Goal: Task Accomplishment & Management: Manage account settings

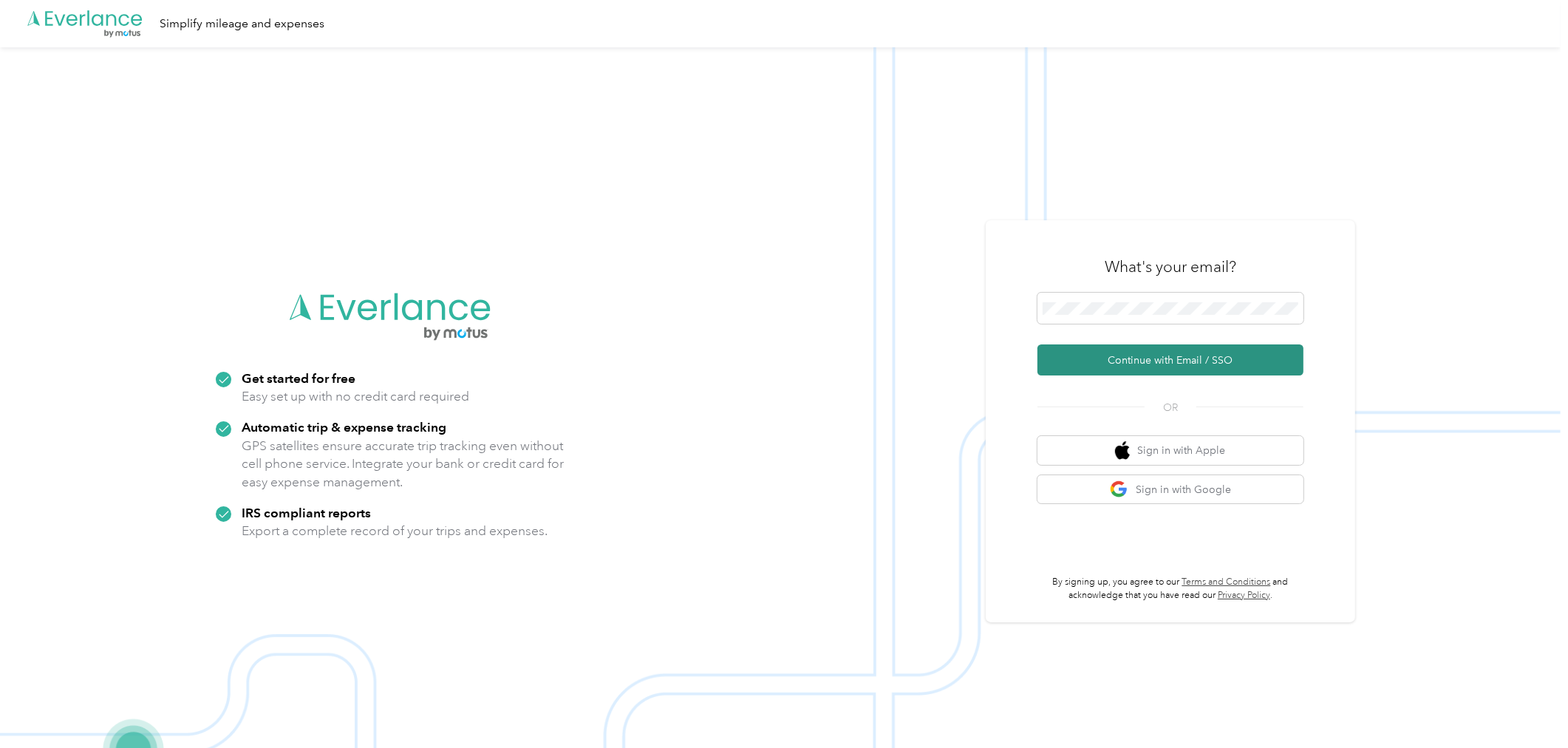
click at [1294, 365] on button "Continue with Email / SSO" at bounding box center [1170, 359] width 266 height 31
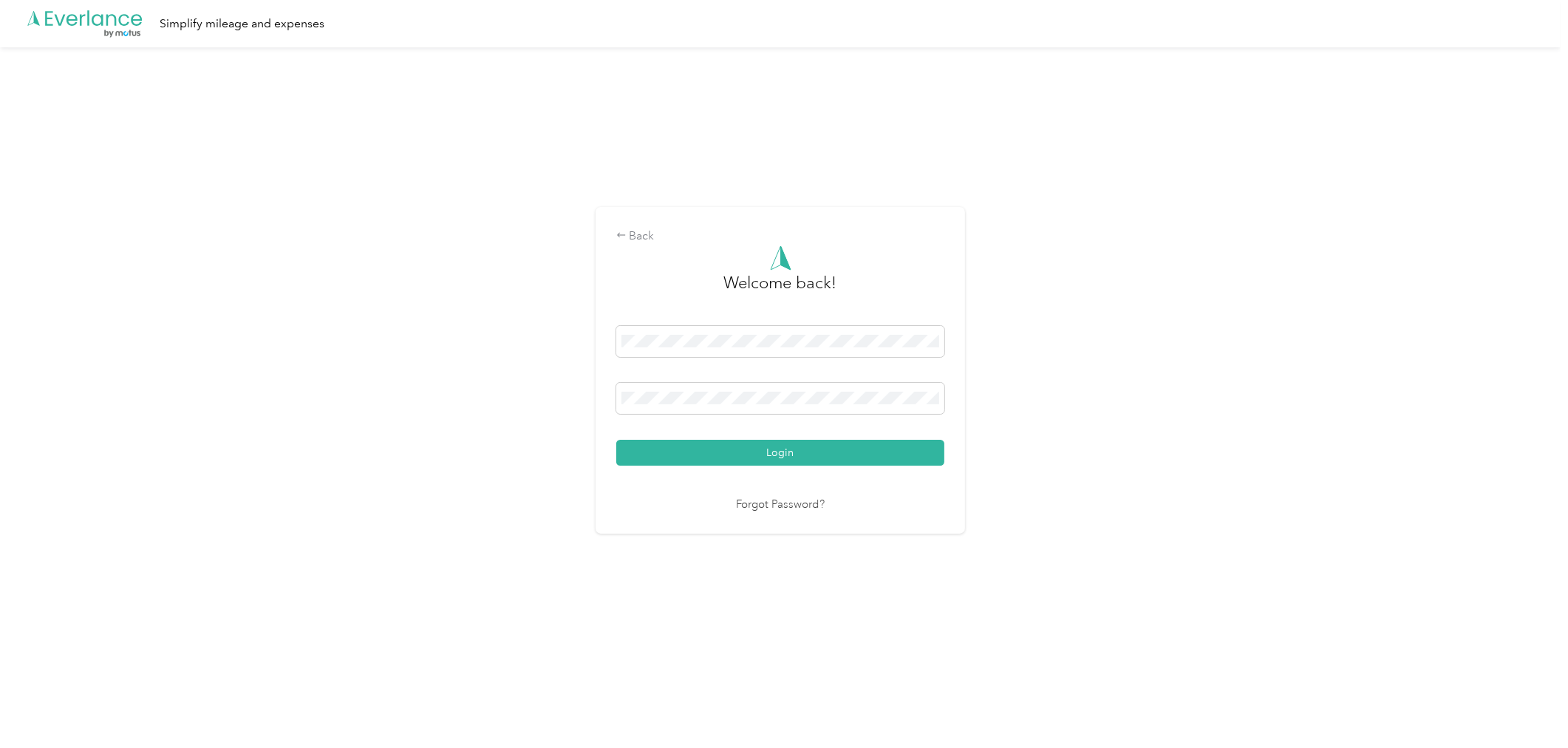
click at [1068, 444] on div "Back Welcome back! Login Forgot Password?" at bounding box center [780, 377] width 1560 height 658
click at [1021, 456] on div "Back Welcome back! Login Forgot Password?" at bounding box center [780, 377] width 1560 height 658
click at [1073, 526] on div "Back Welcome back! Login Forgot Password?" at bounding box center [780, 377] width 1560 height 658
drag, startPoint x: 1073, startPoint y: 427, endPoint x: 964, endPoint y: 454, distance: 112.3
click at [1072, 427] on div "Back Welcome back! Login Forgot Password?" at bounding box center [780, 377] width 1560 height 658
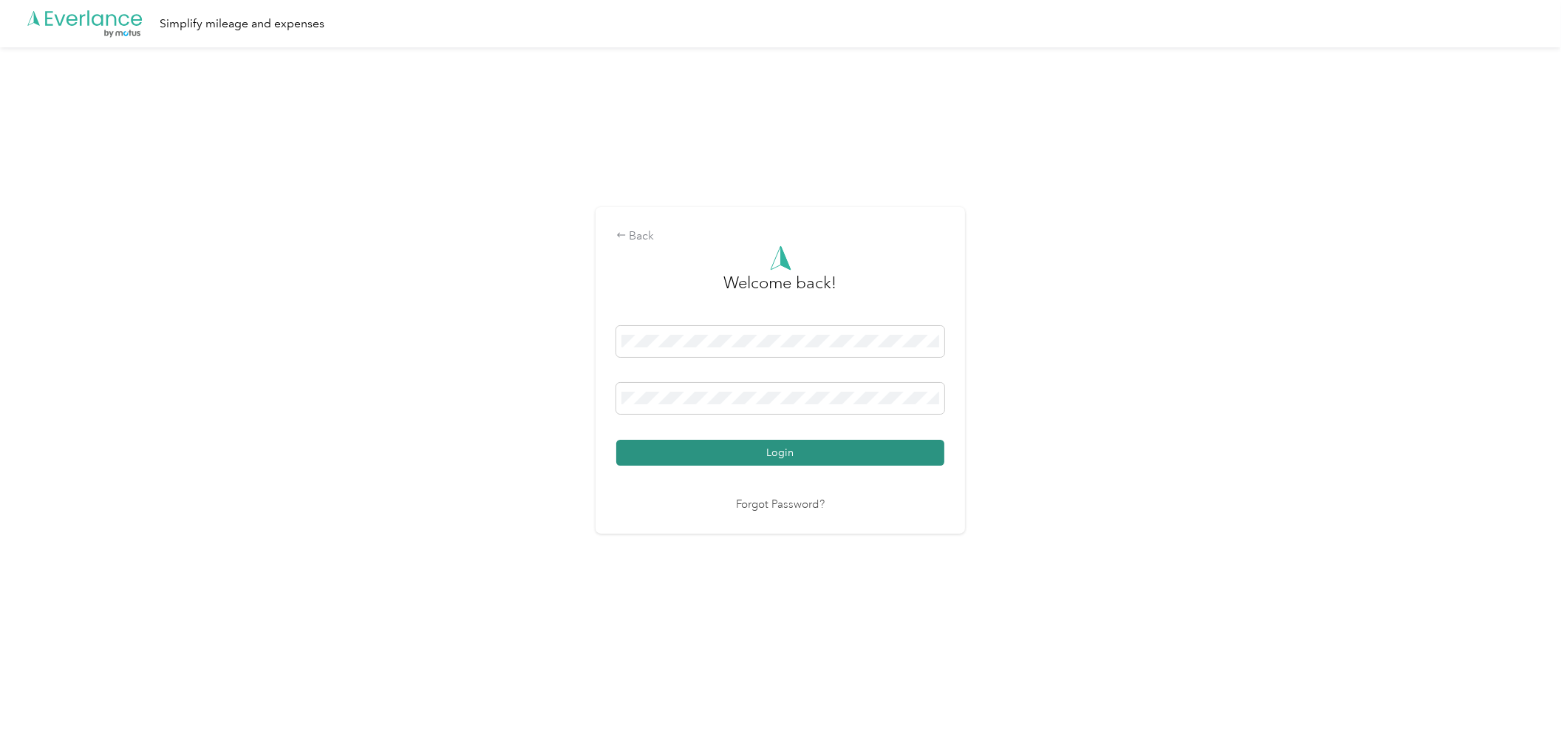
click at [942, 462] on button "Login" at bounding box center [780, 453] width 328 height 26
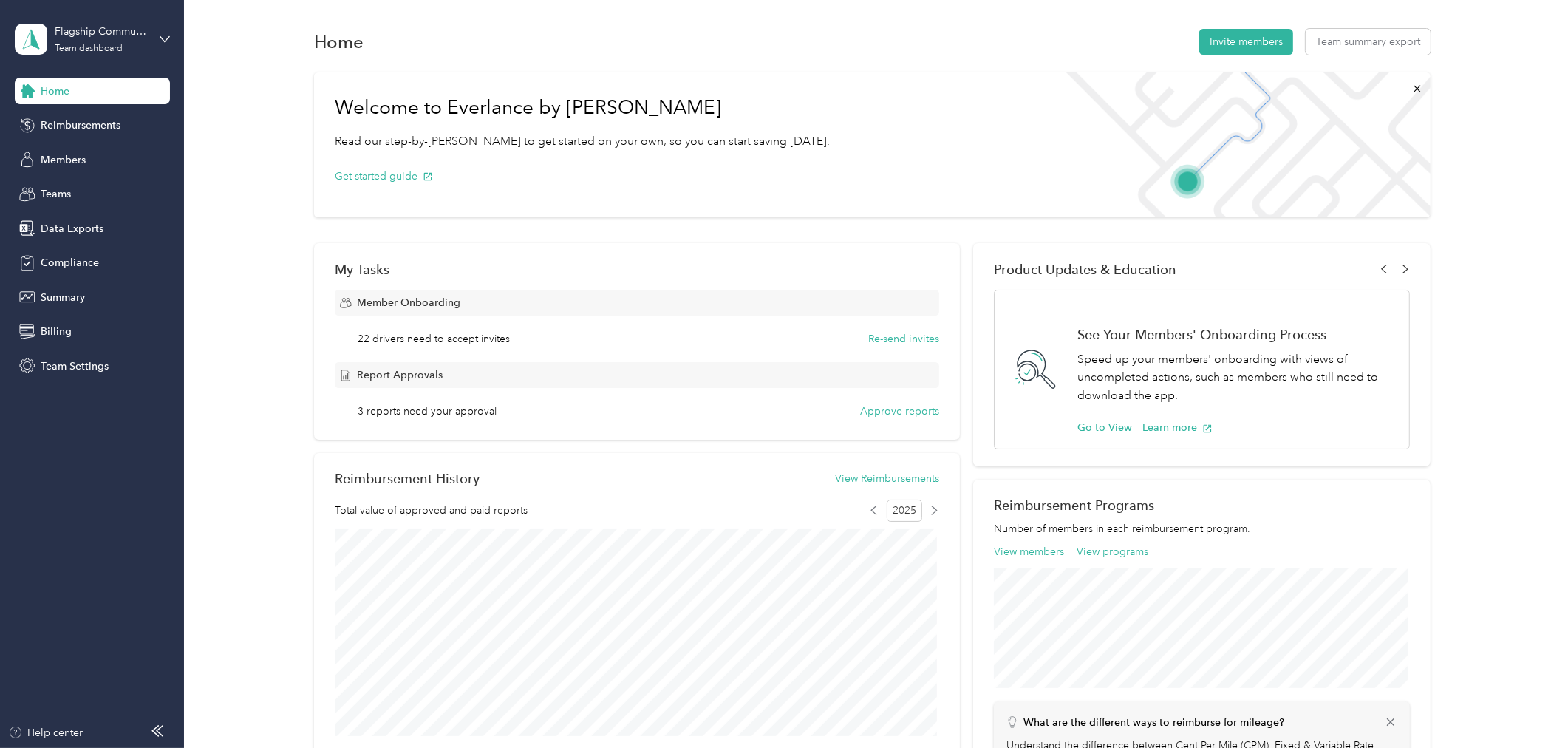
click at [59, 143] on div "Home Reimbursements Members Teams Data Exports Compliance Summary Billing Team …" at bounding box center [93, 228] width 155 height 301
click at [60, 157] on span "Members" at bounding box center [63, 160] width 45 height 16
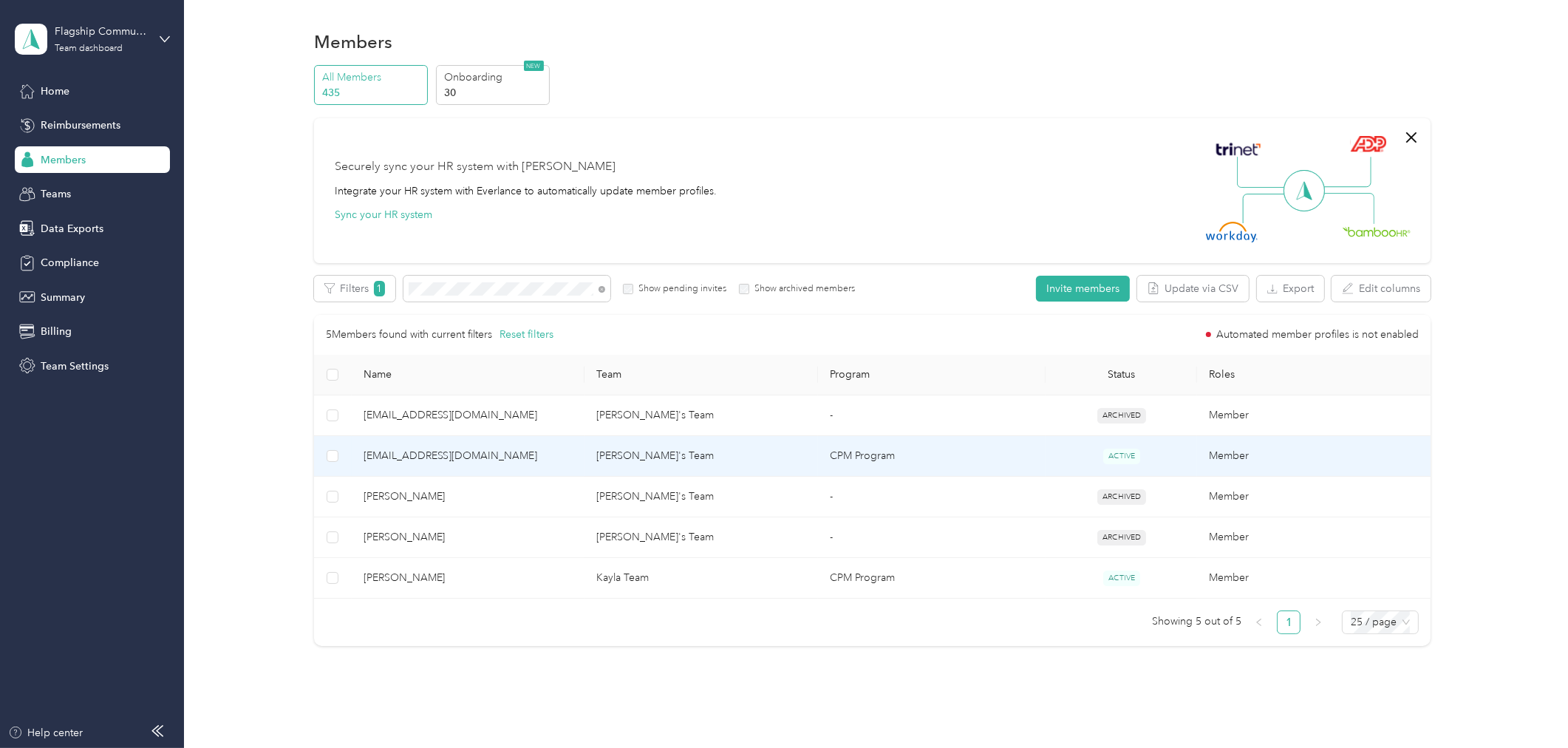
click at [521, 453] on span "[EMAIL_ADDRESS][DOMAIN_NAME]" at bounding box center [469, 456] width 210 height 17
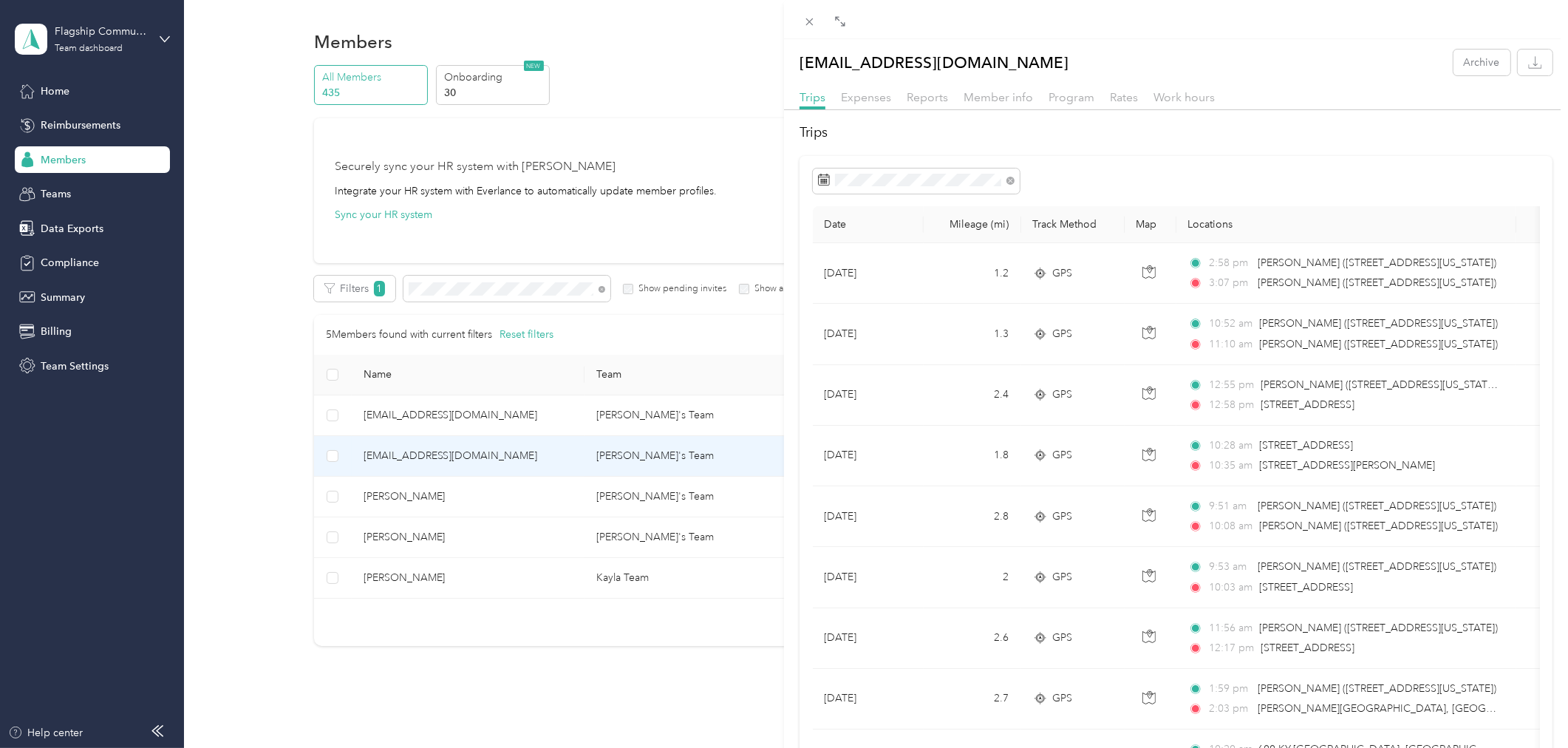
click at [885, 67] on p "[EMAIL_ADDRESS][DOMAIN_NAME]" at bounding box center [934, 63] width 269 height 26
copy p "[EMAIL_ADDRESS][DOMAIN_NAME]"
click at [121, 46] on div "[EMAIL_ADDRESS][DOMAIN_NAME] Archive Trips Expenses Reports Member info Program…" at bounding box center [784, 374] width 1568 height 748
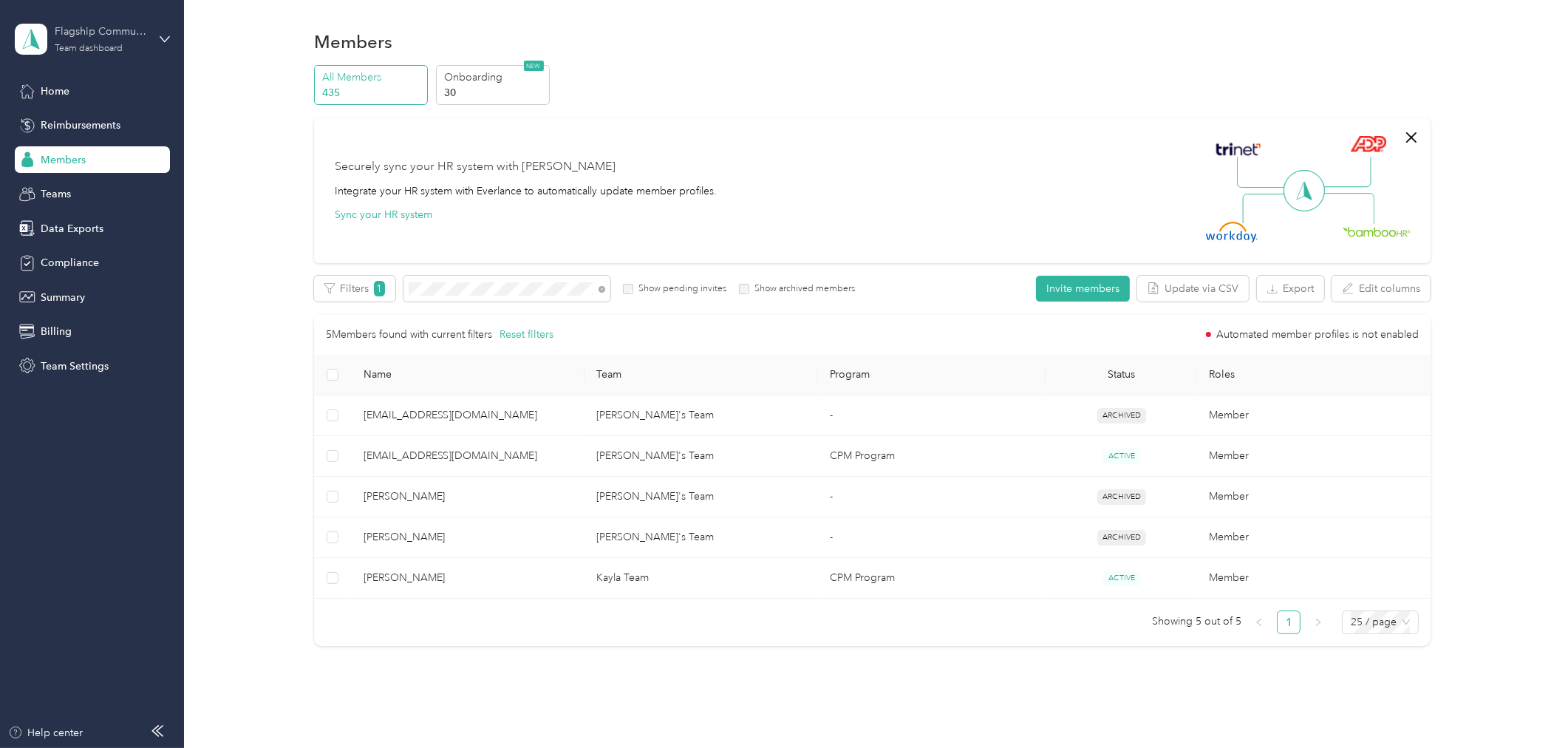
click at [135, 39] on div "Flagship Communities Team dashboard" at bounding box center [101, 38] width 93 height 29
click at [93, 149] on div "Personal dashboard" at bounding box center [74, 154] width 93 height 16
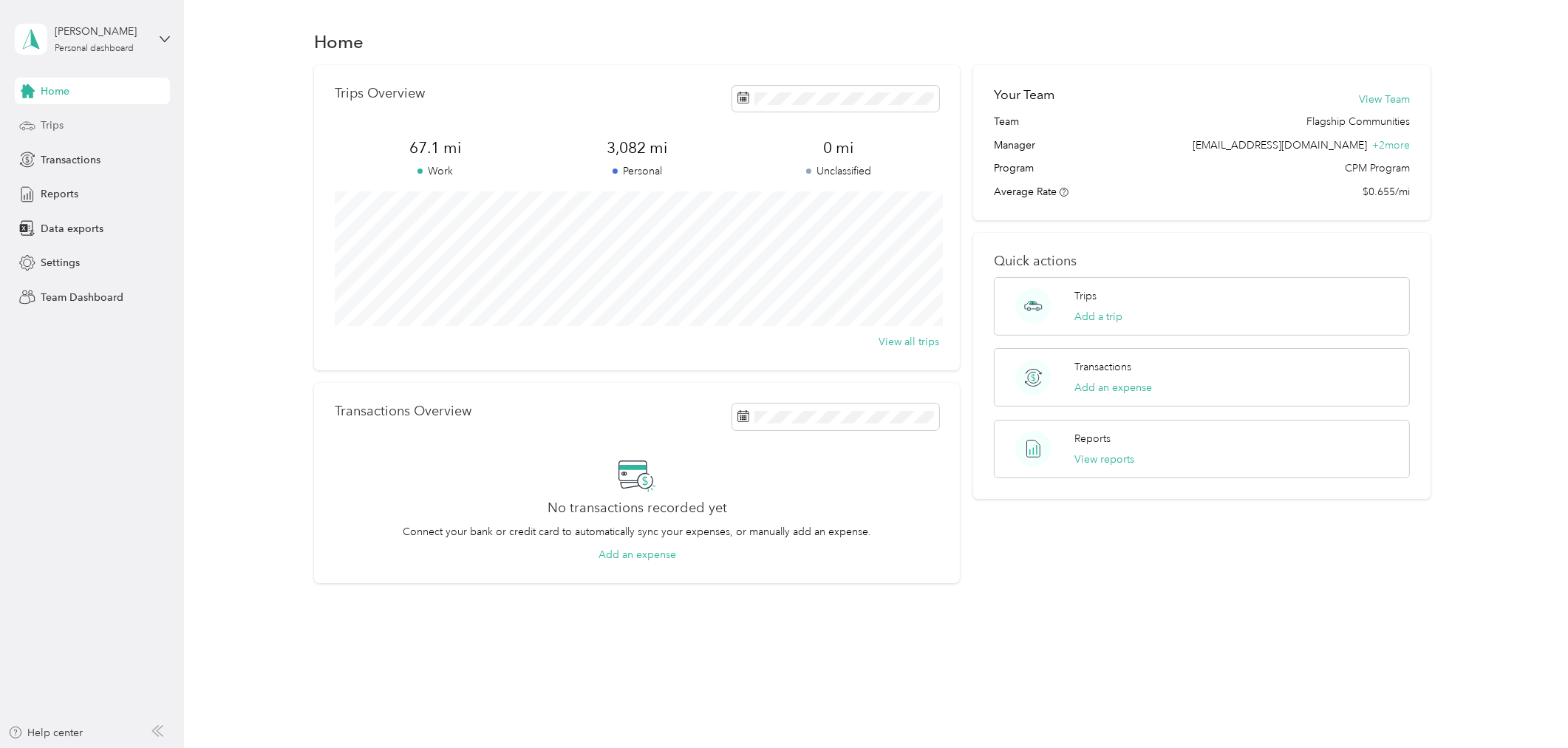
click at [107, 127] on div "Trips" at bounding box center [93, 125] width 155 height 26
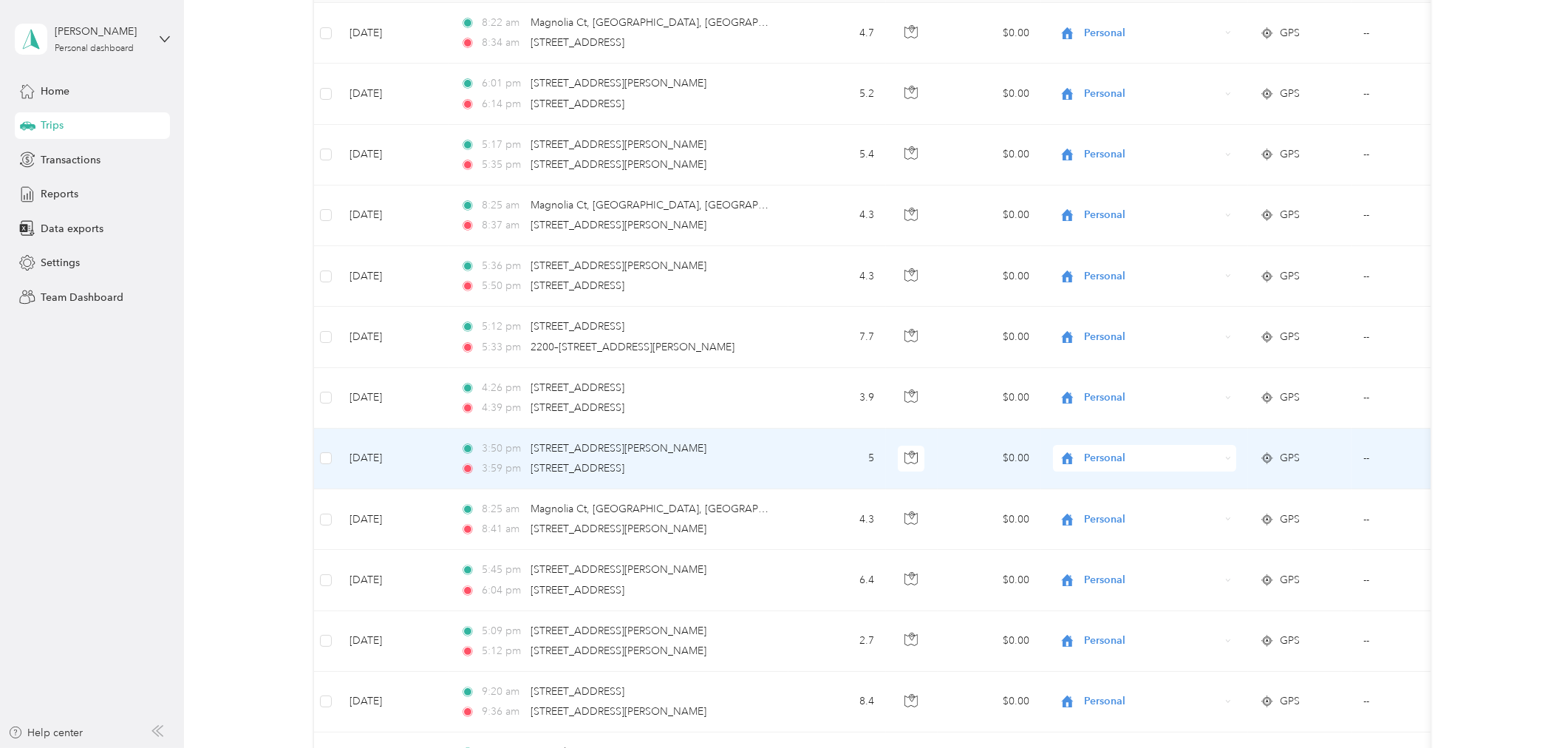
scroll to position [245, 0]
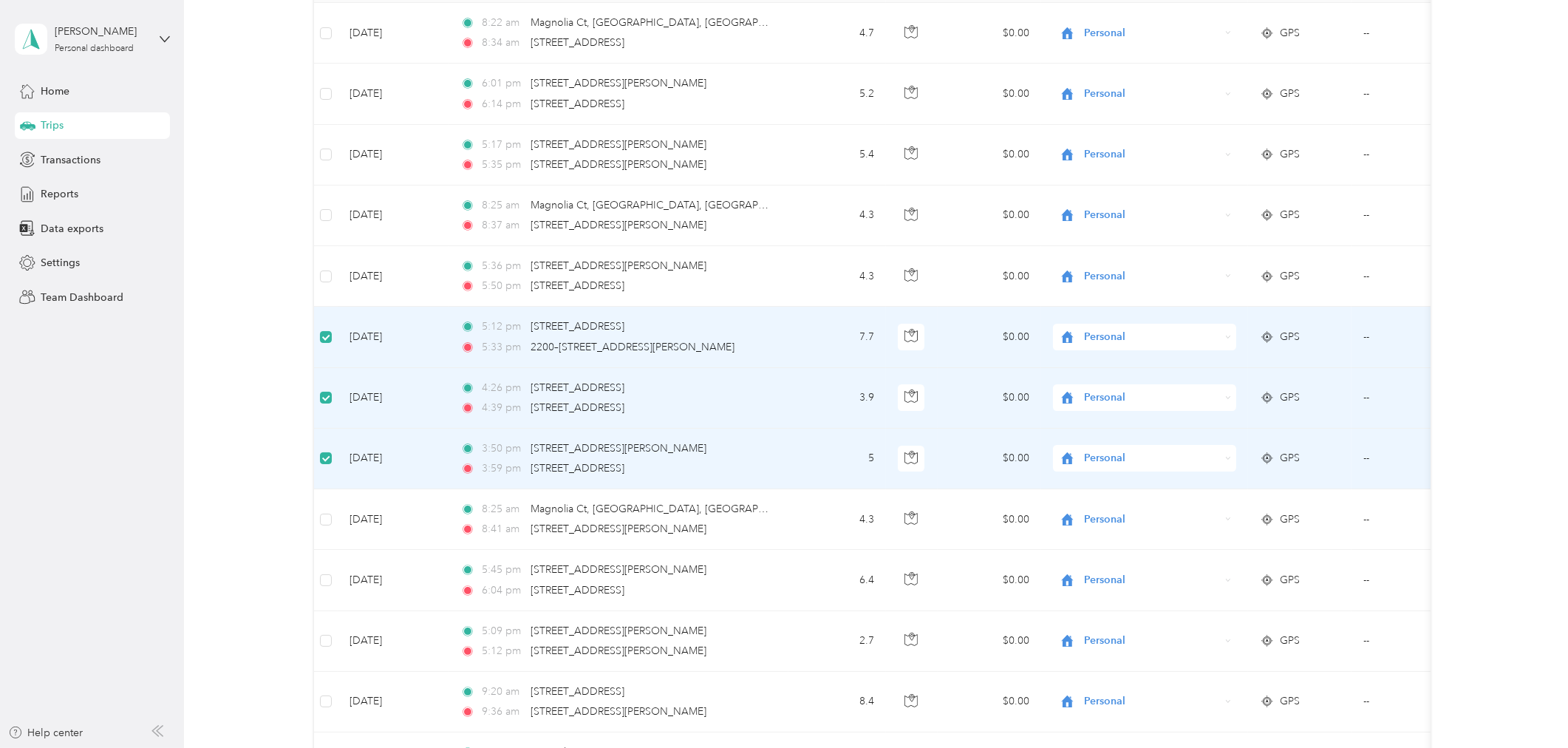
click at [1147, 327] on div "Personal" at bounding box center [1145, 337] width 183 height 26
click at [1138, 359] on span "Flagship Communities" at bounding box center [1157, 359] width 136 height 16
click at [1142, 395] on span "Personal" at bounding box center [1152, 398] width 135 height 17
click at [1146, 423] on span "Flagship Communities" at bounding box center [1157, 425] width 136 height 16
click at [1136, 455] on span "Personal" at bounding box center [1152, 458] width 135 height 17
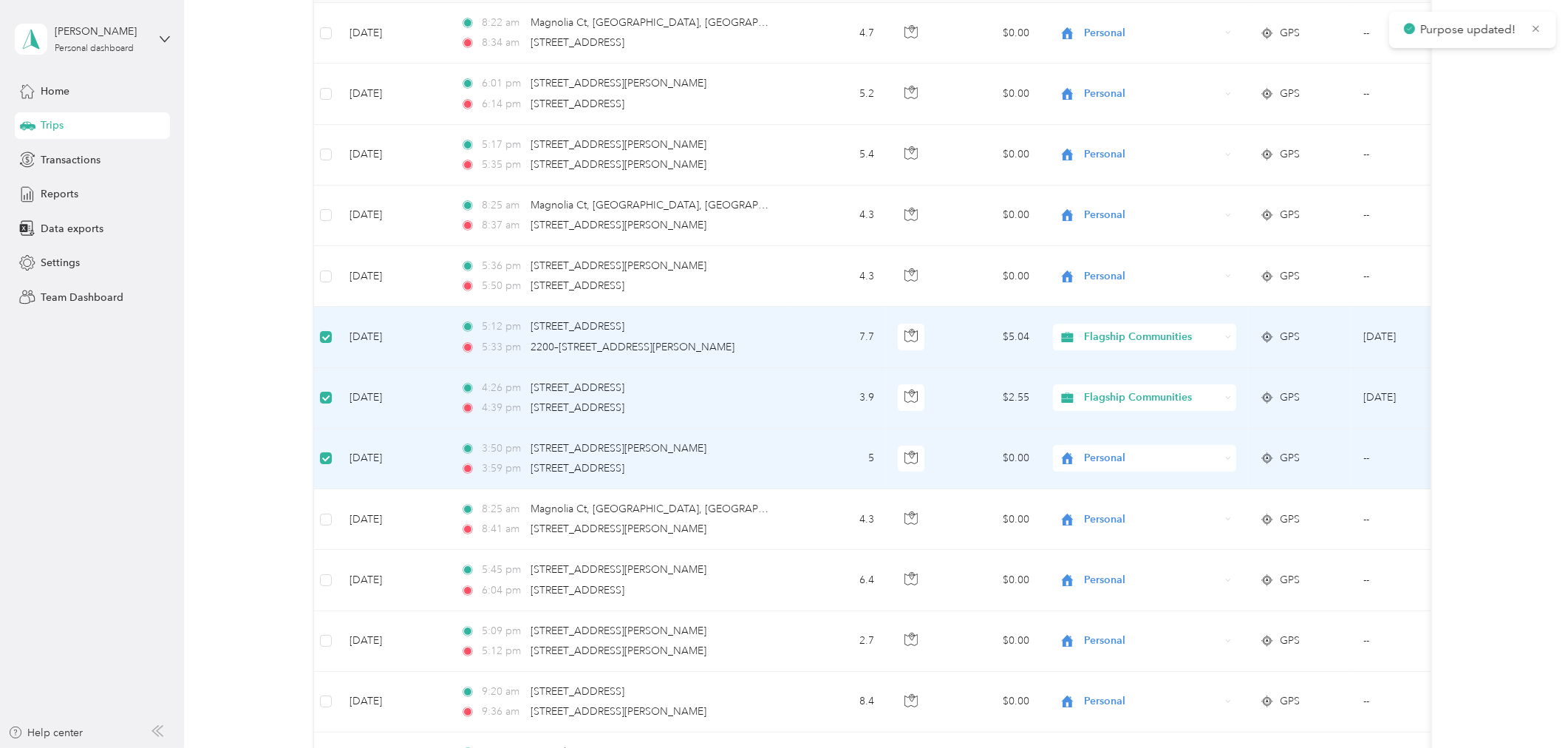
click at [1132, 484] on span "Flagship Communities" at bounding box center [1157, 483] width 136 height 16
click at [319, 334] on td at bounding box center [326, 337] width 23 height 60
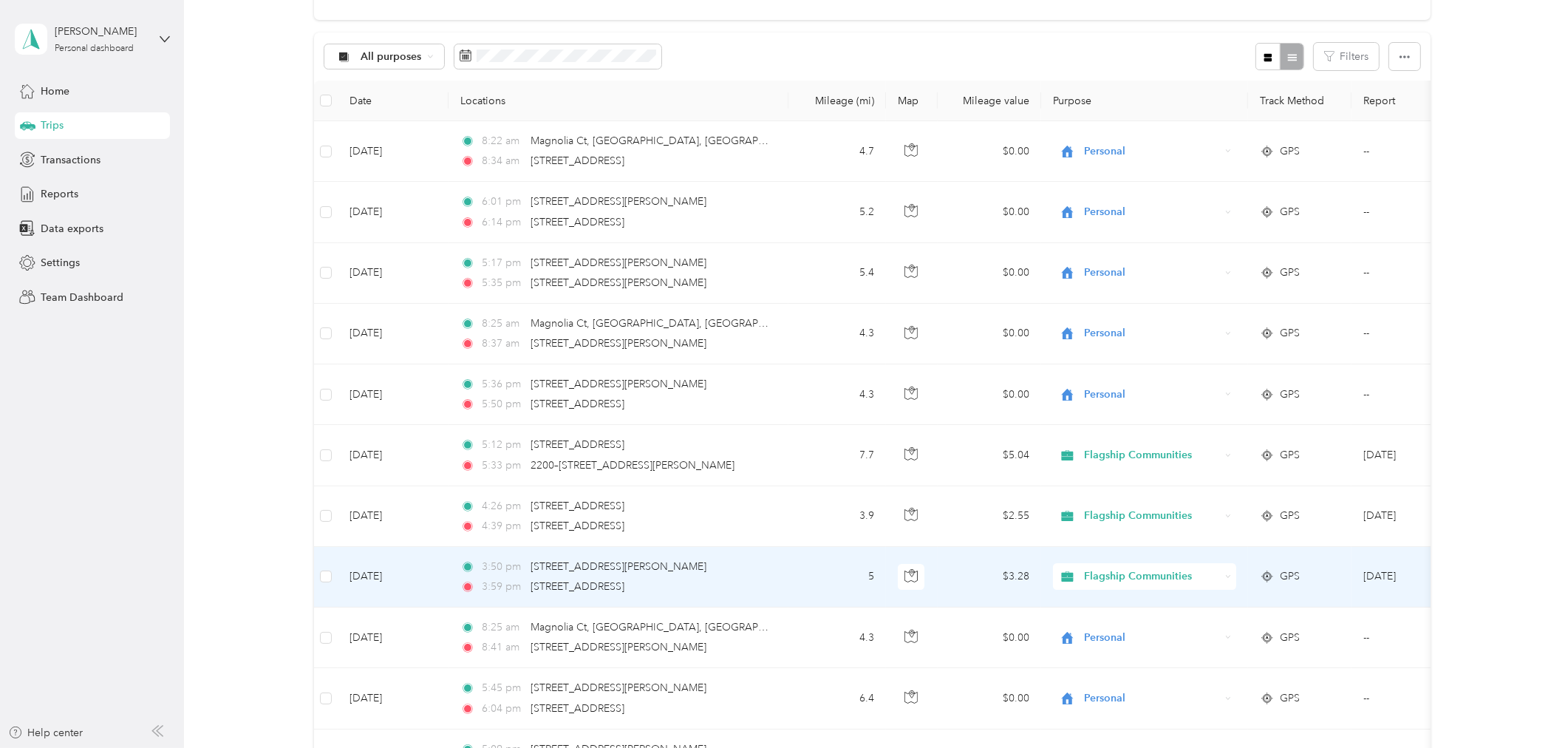
scroll to position [0, 0]
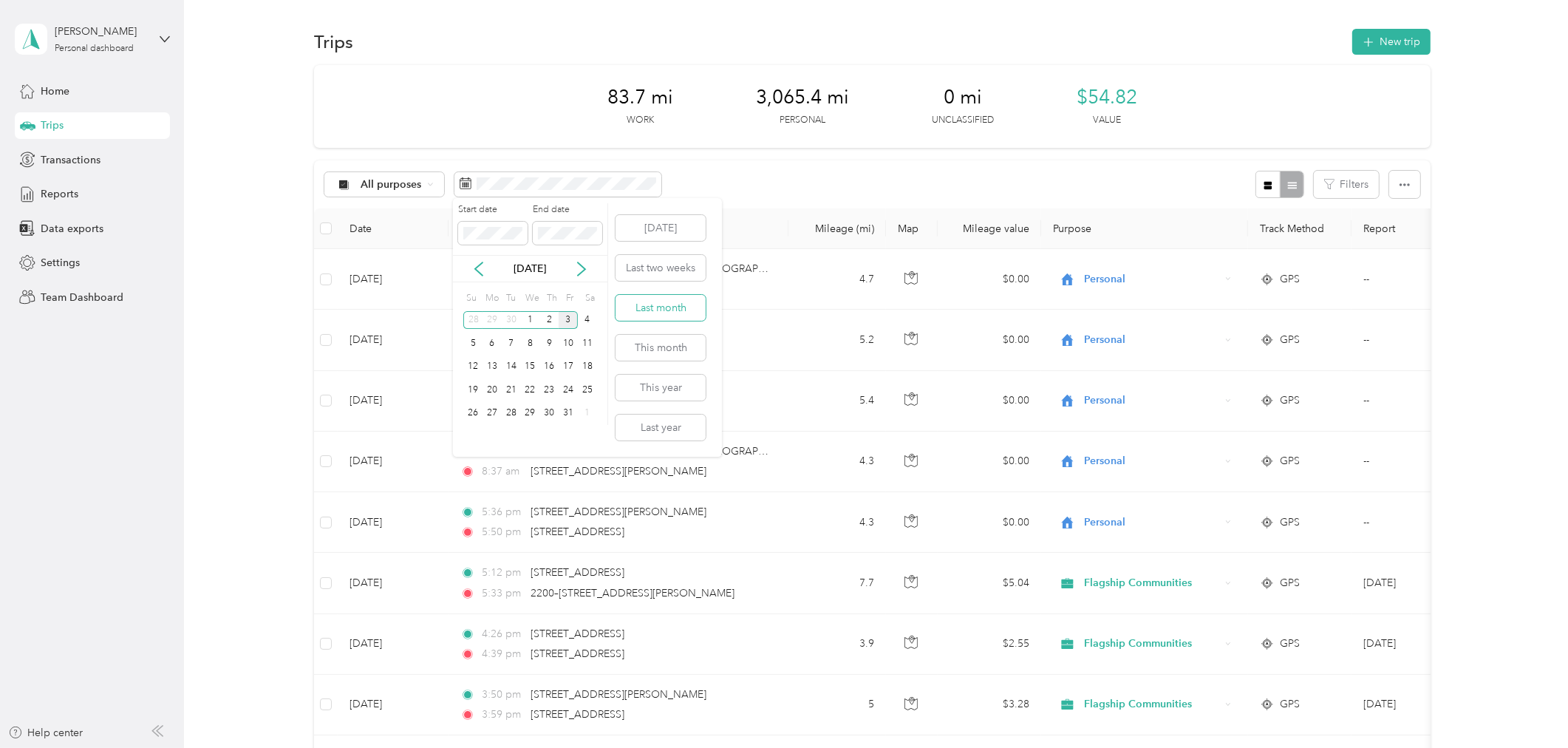
click at [665, 307] on button "Last month" at bounding box center [661, 307] width 90 height 26
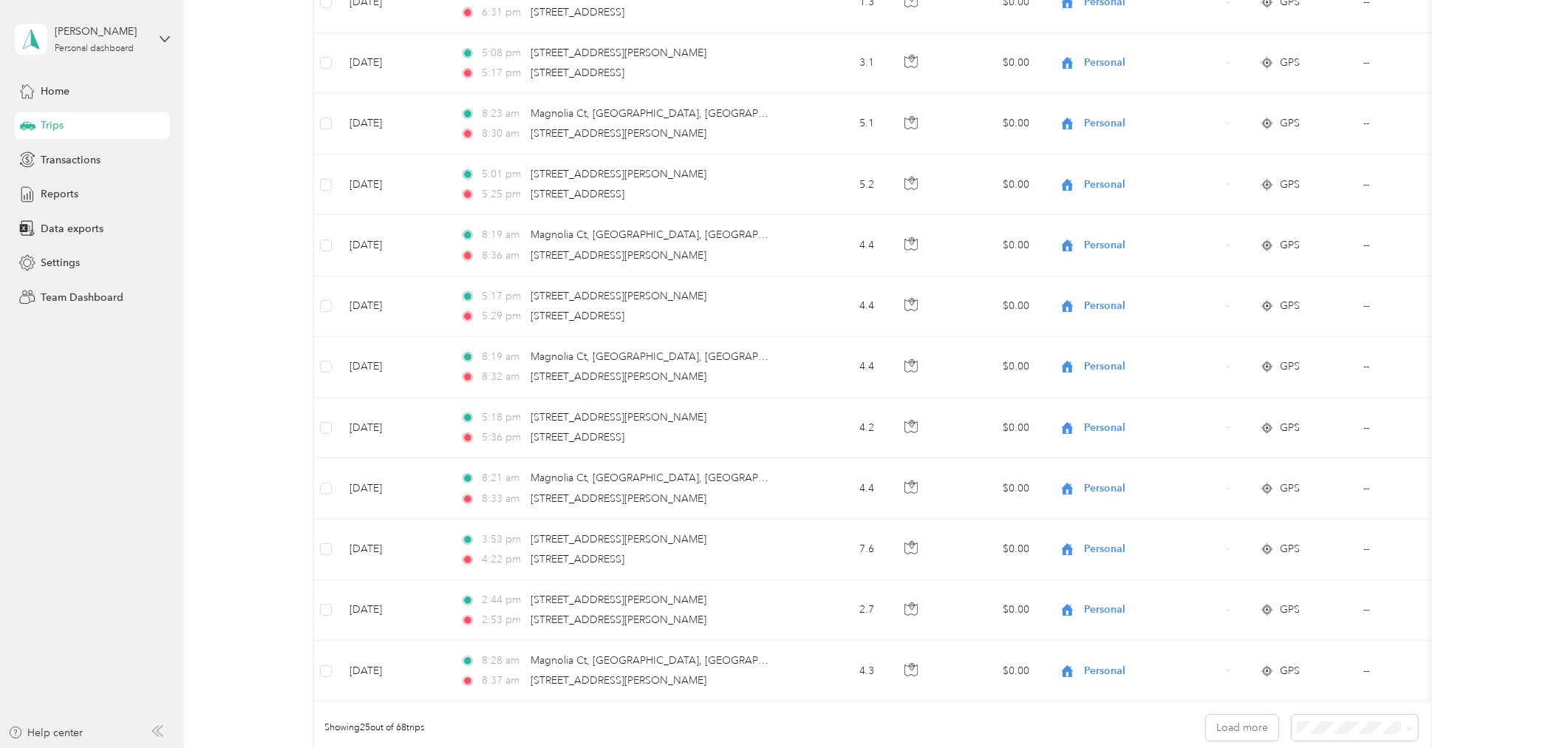
scroll to position [1289, 0]
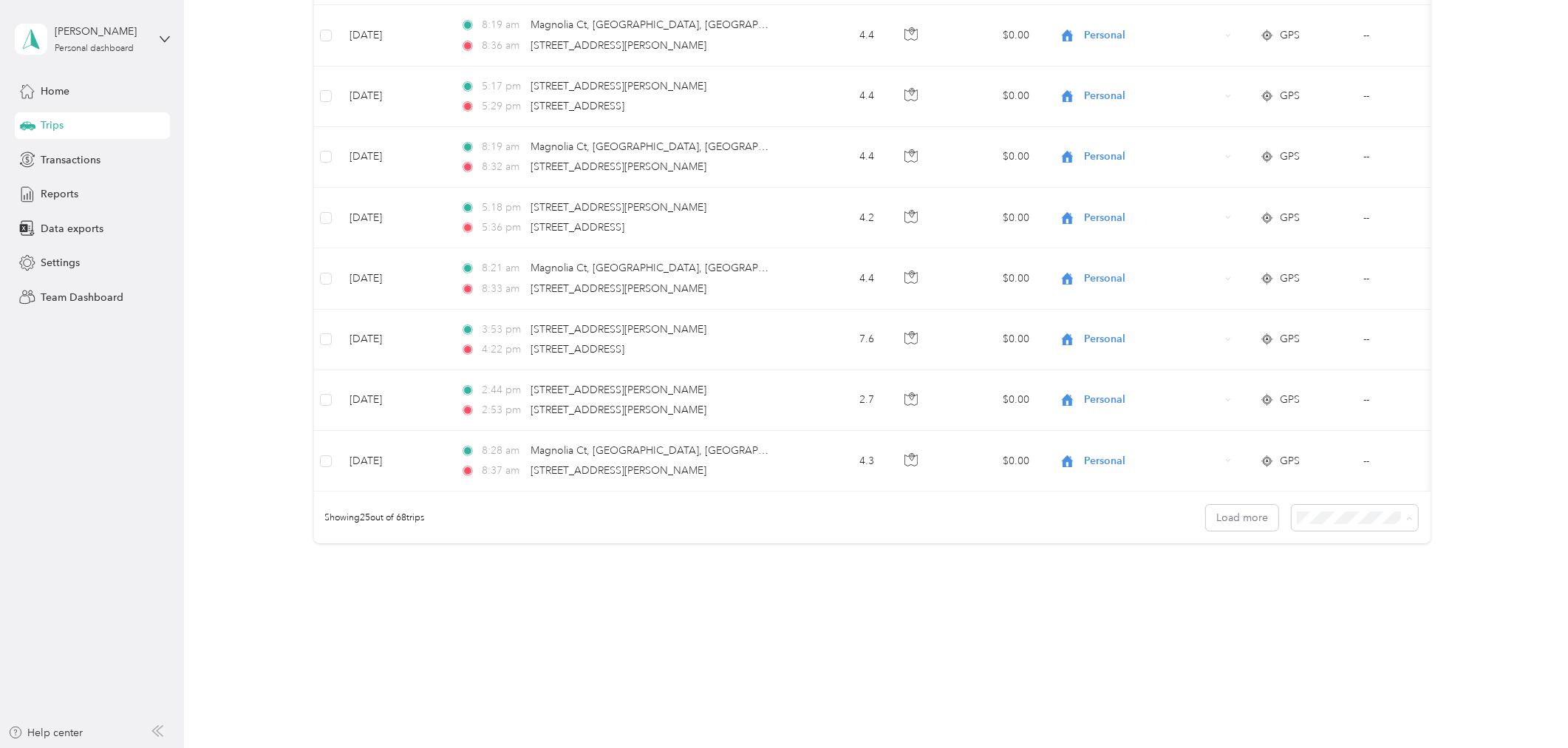
click at [1354, 597] on span "100 per load" at bounding box center [1328, 597] width 60 height 13
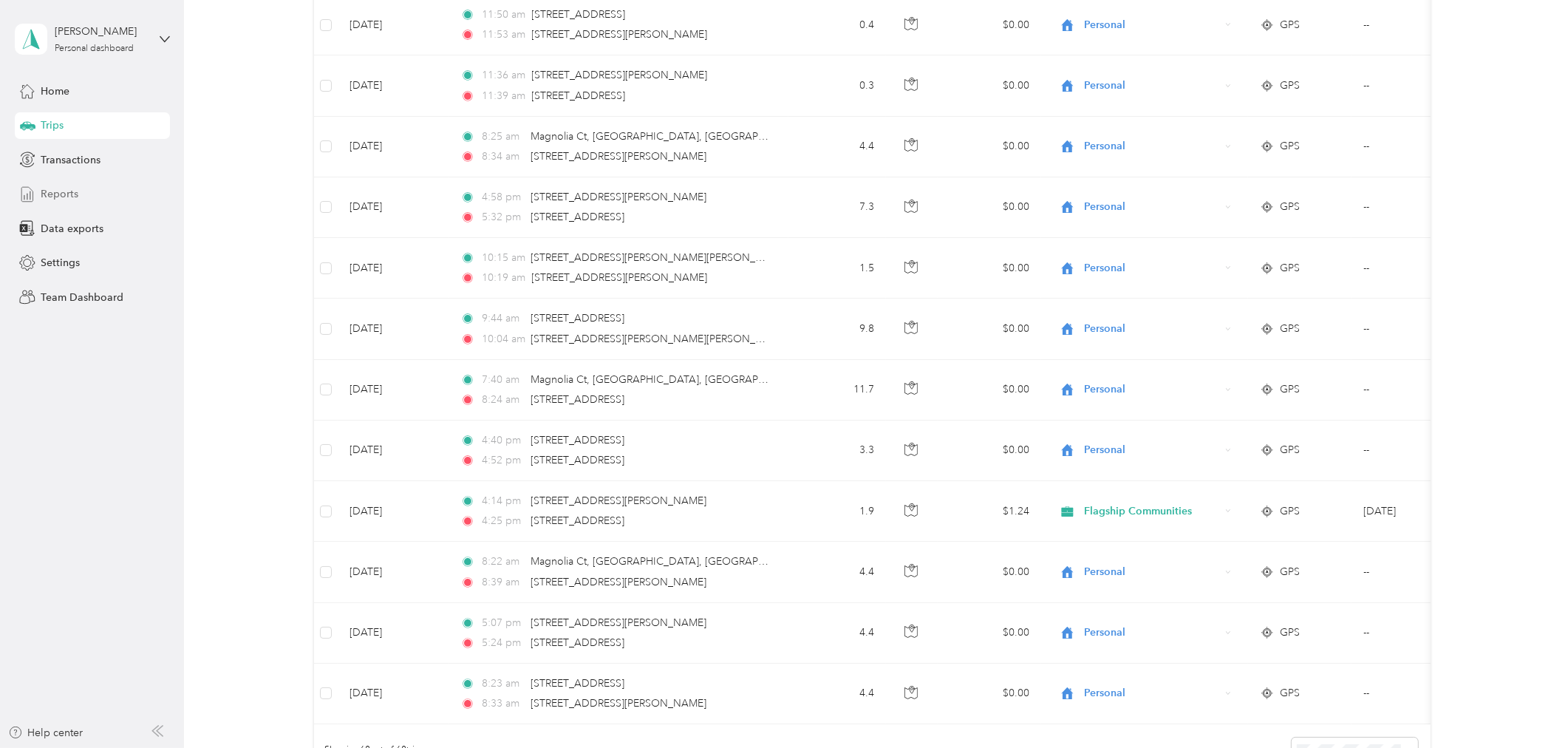
click at [52, 194] on span "Reports" at bounding box center [60, 194] width 38 height 16
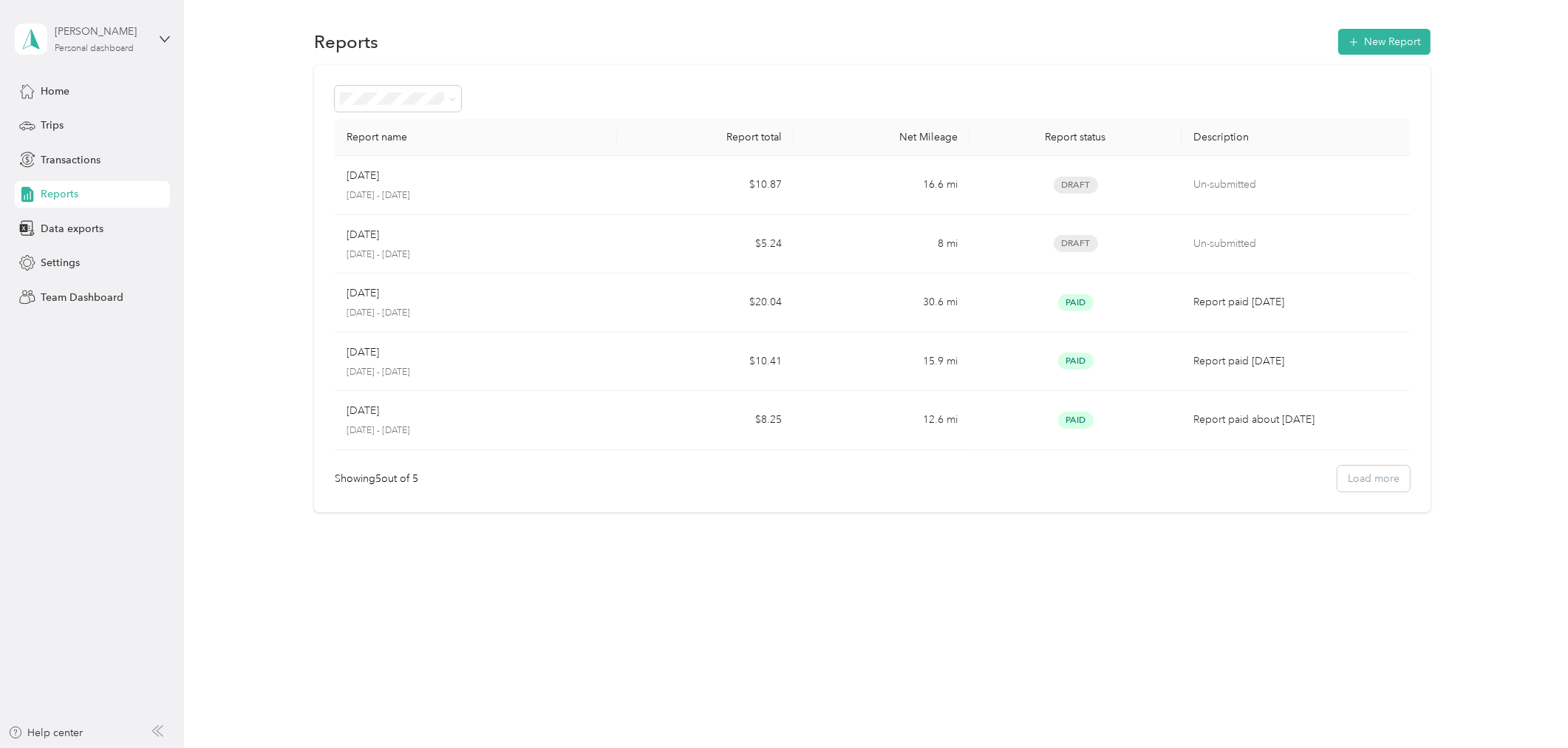
click at [115, 35] on div "[PERSON_NAME]" at bounding box center [101, 31] width 93 height 16
click at [87, 118] on div "Team dashboard" at bounding box center [66, 121] width 79 height 16
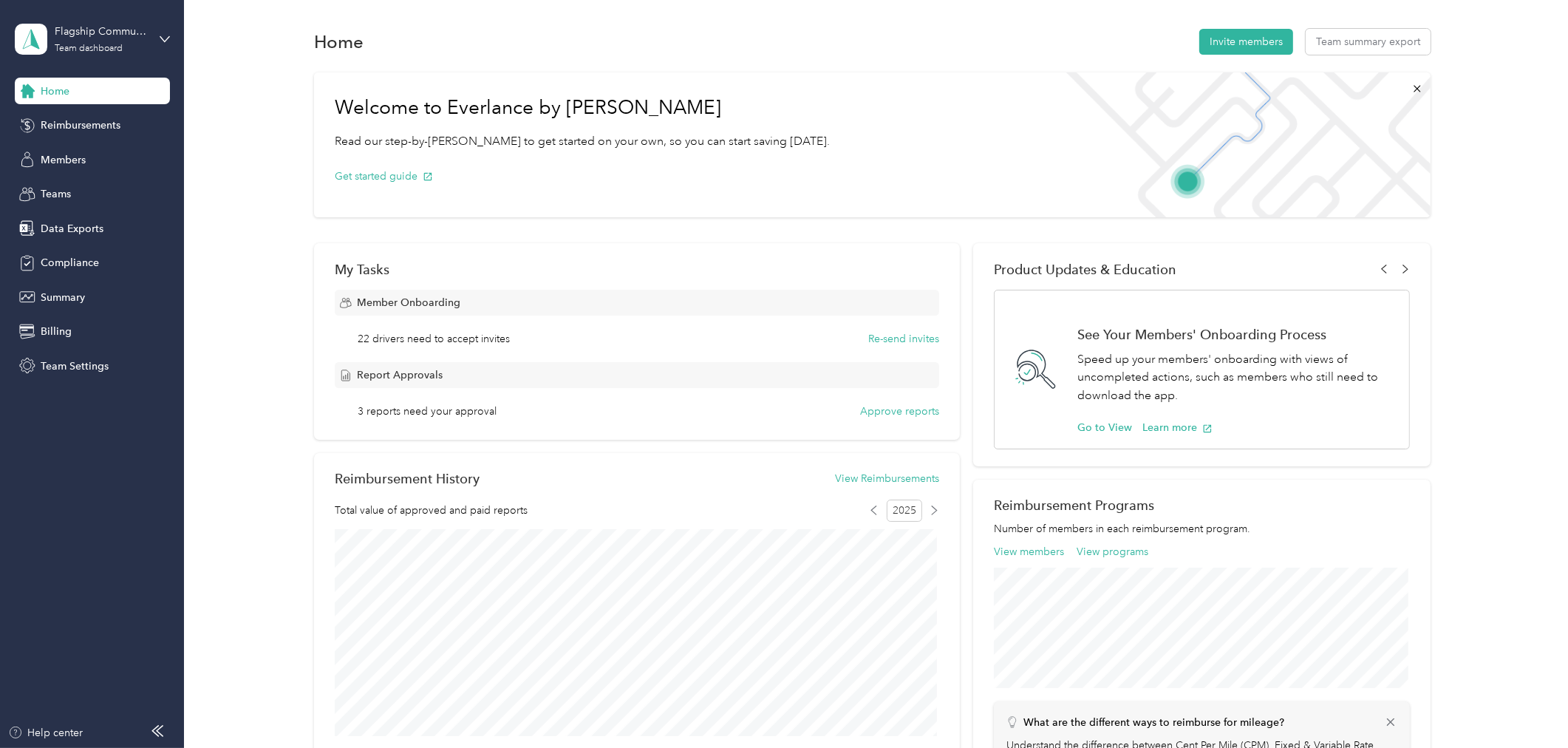
click at [926, 145] on div "Welcome to Everlance by Motus Read our step-by-[PERSON_NAME] to get started on …" at bounding box center [873, 145] width 1117 height 145
